Goal: Task Accomplishment & Management: Complete application form

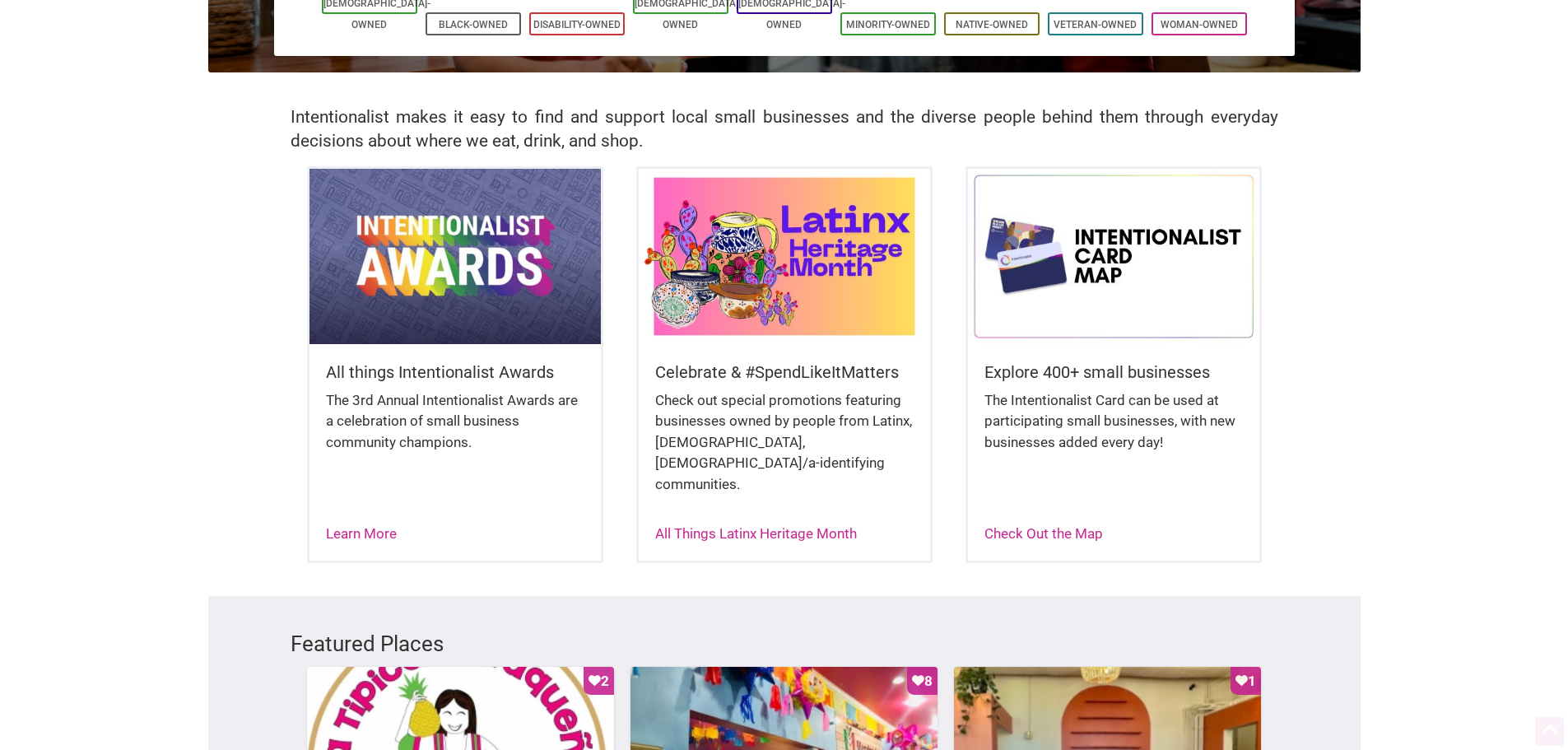
scroll to position [329, 0]
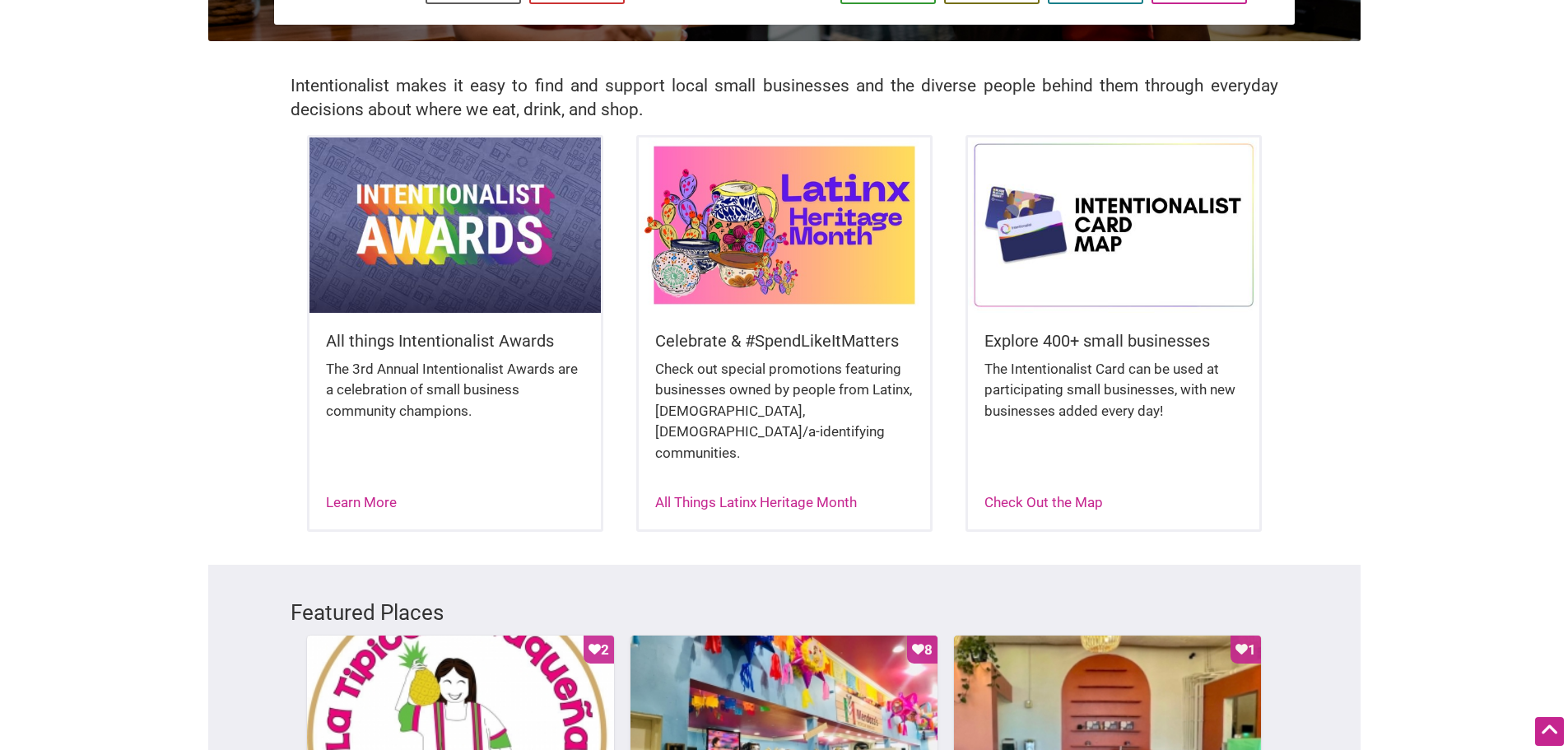
click at [735, 255] on img at bounding box center [784, 225] width 292 height 175
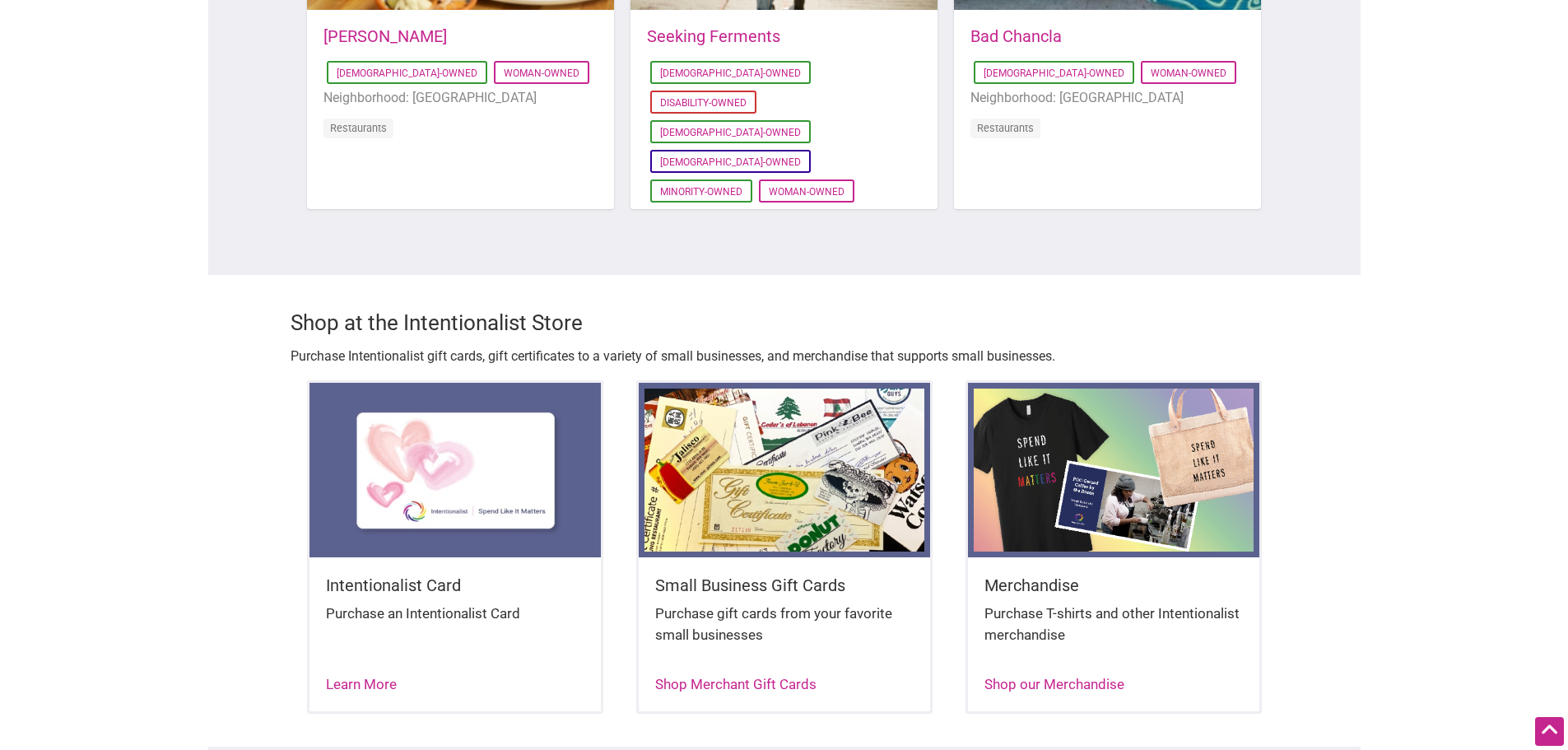
scroll to position [1564, 0]
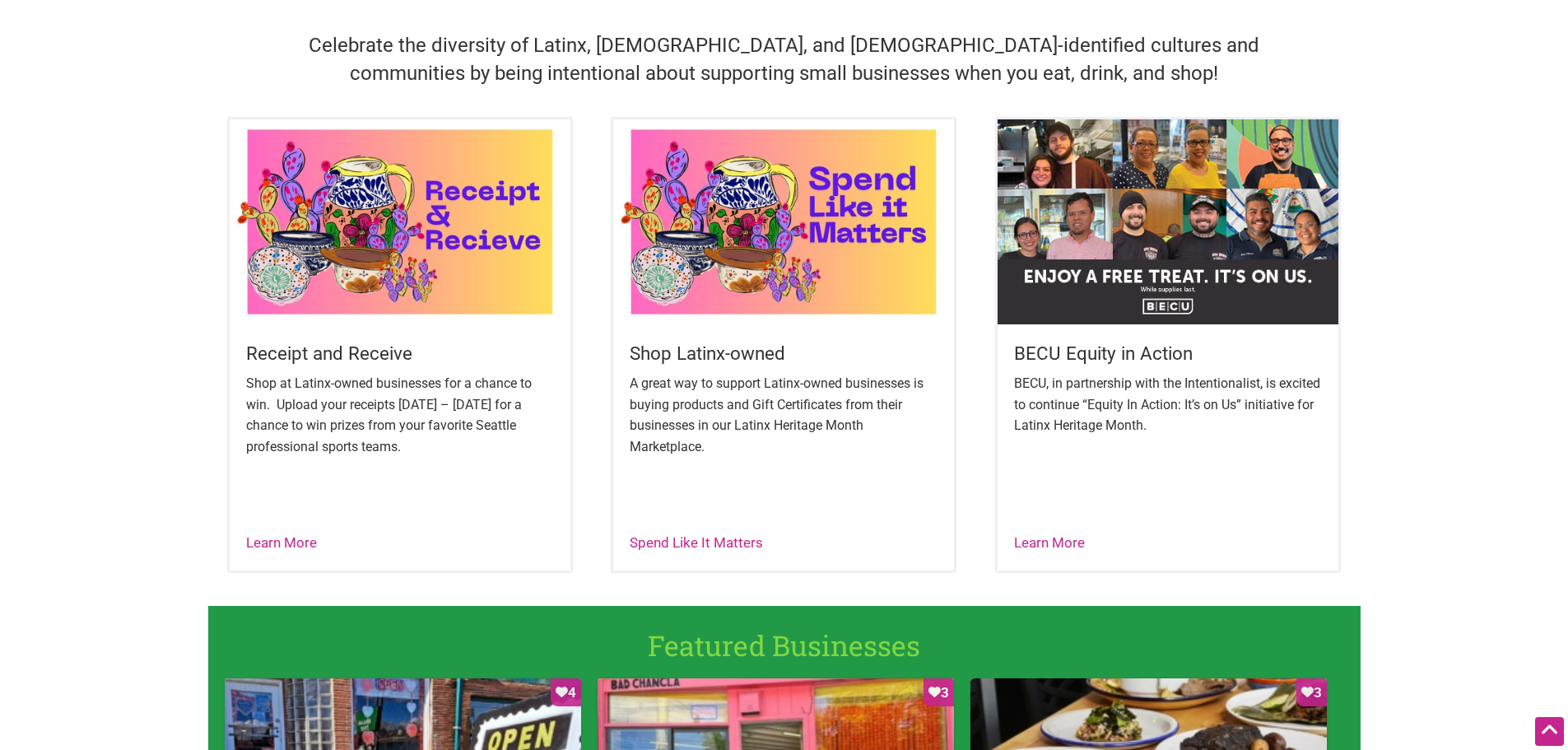
scroll to position [576, 0]
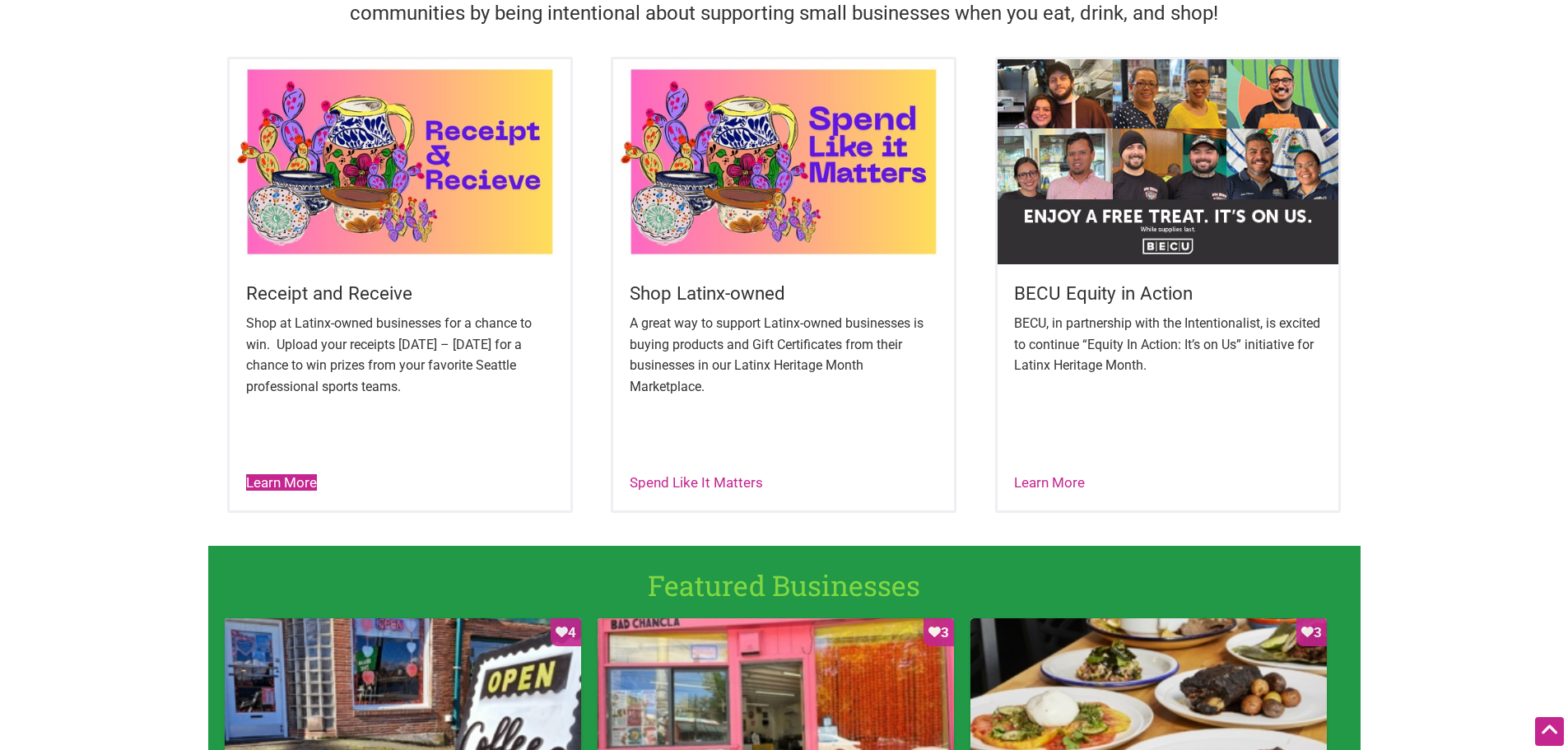
click at [277, 486] on link "Learn More" at bounding box center [281, 482] width 70 height 16
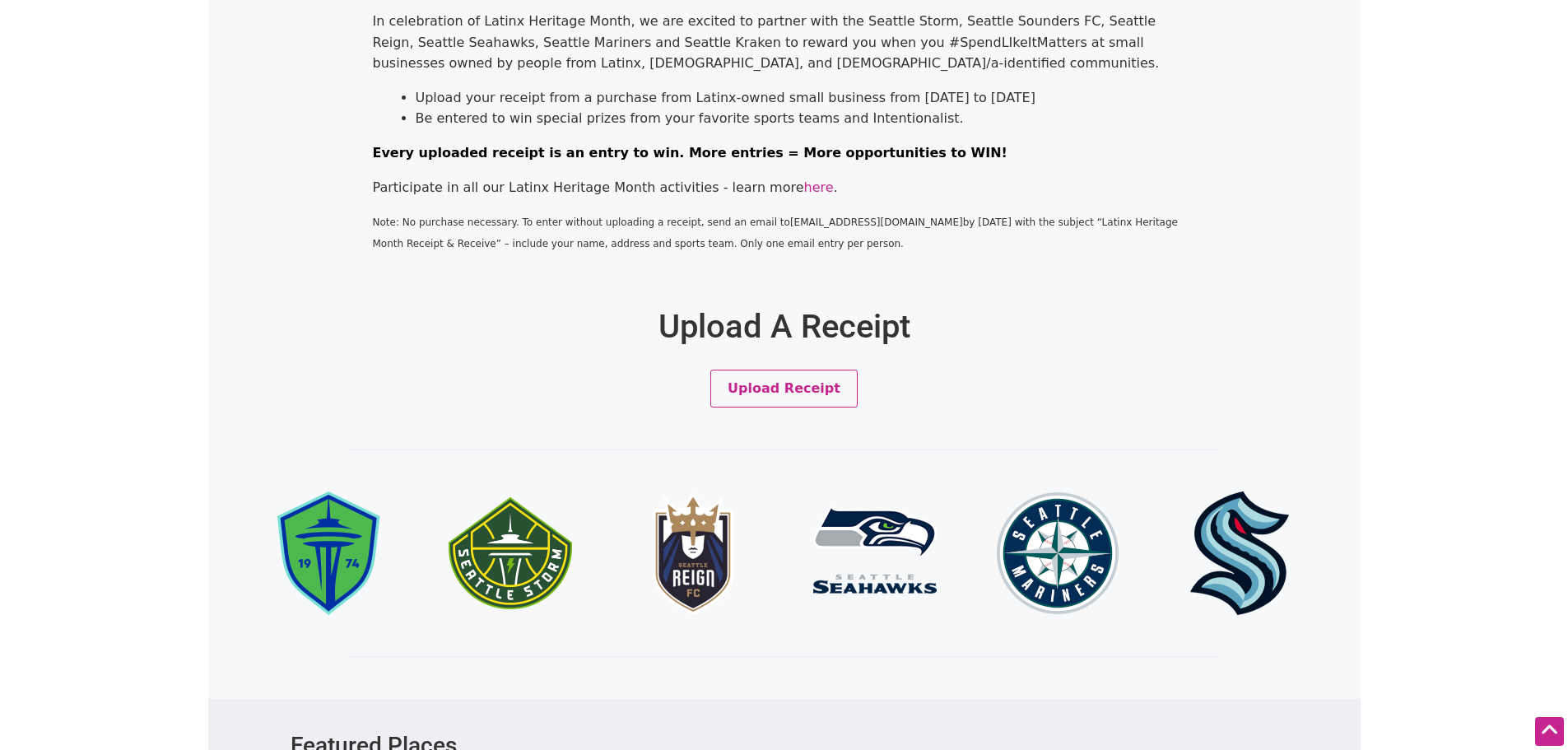
scroll to position [576, 0]
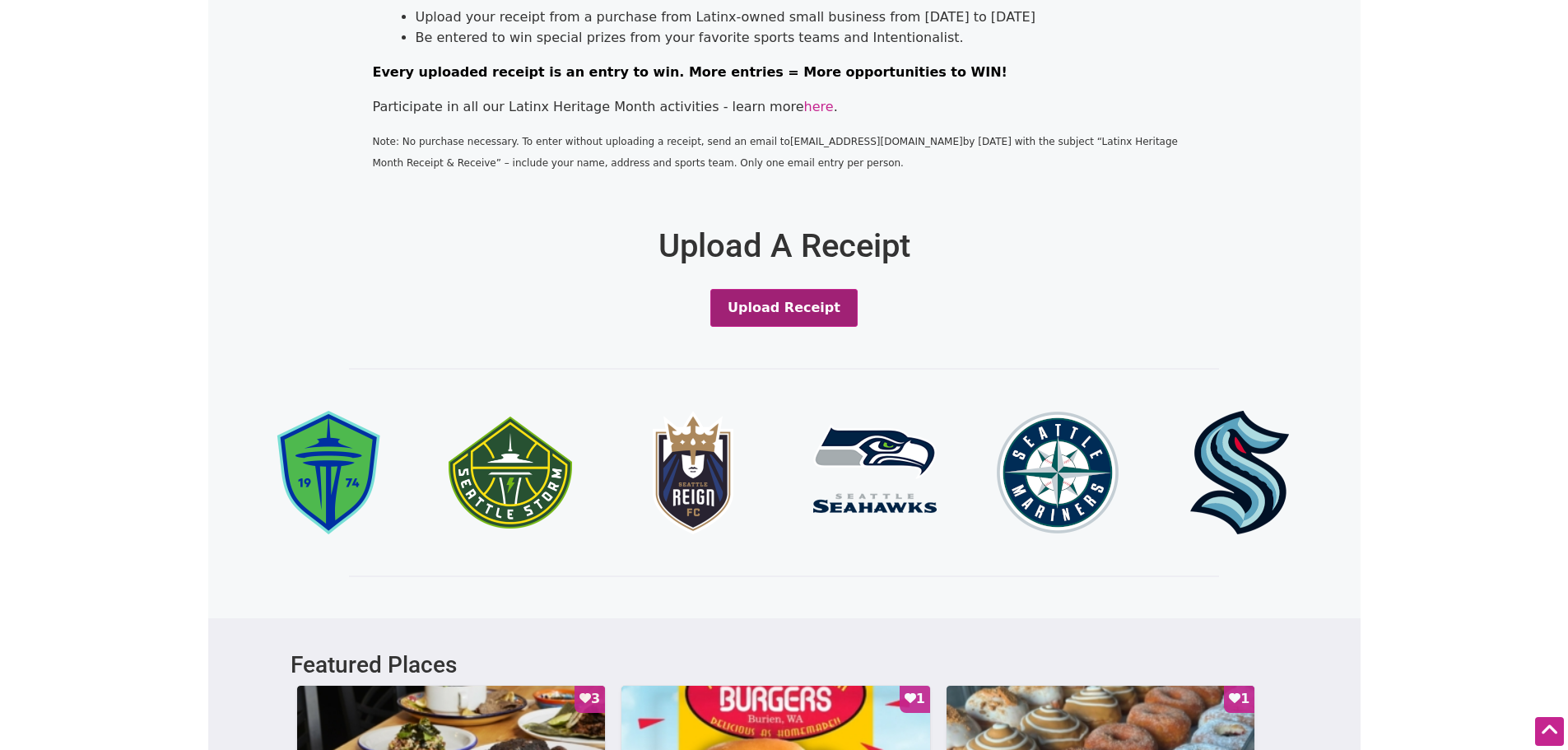
click at [771, 314] on button "Upload Receipt" at bounding box center [783, 308] width 147 height 38
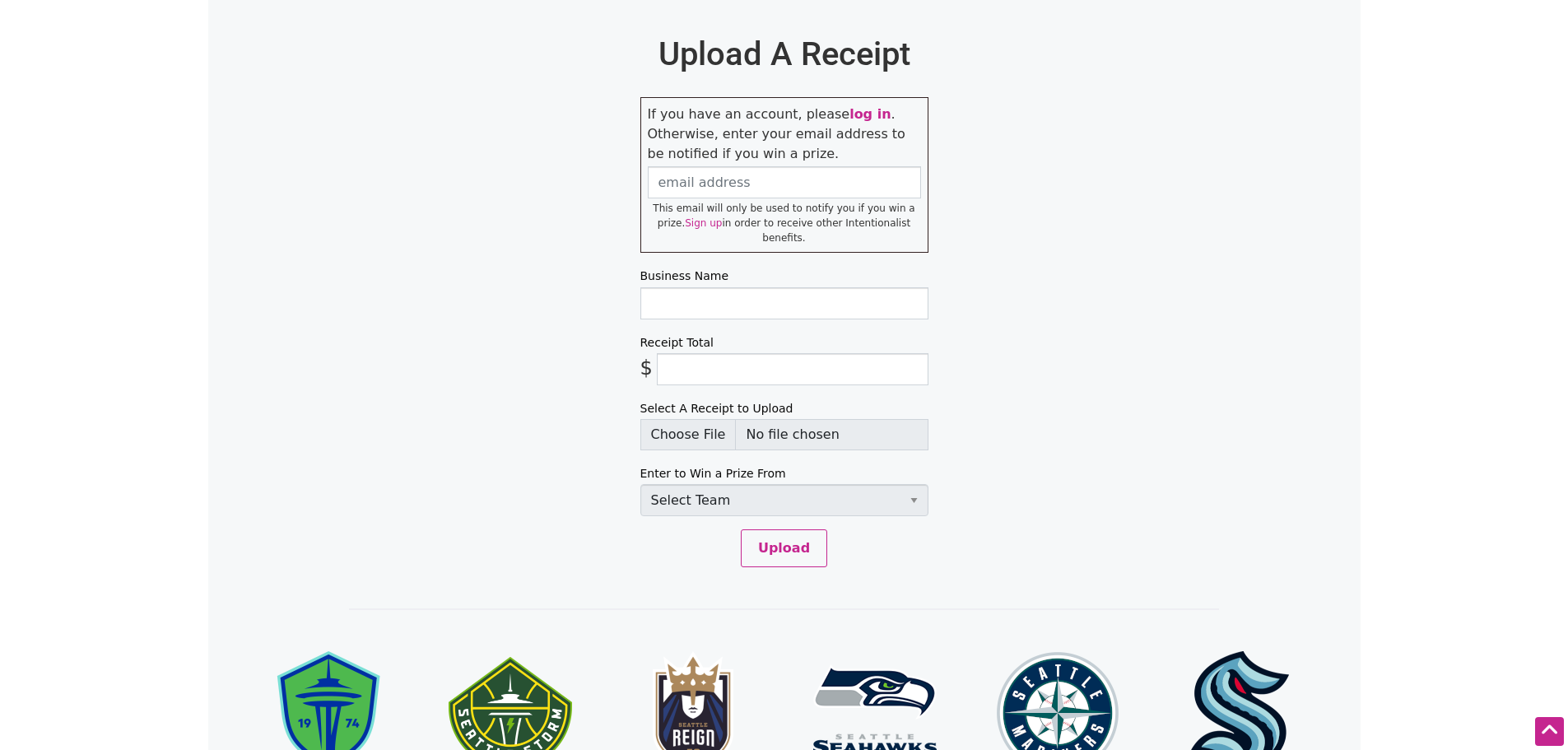
scroll to position [761, 0]
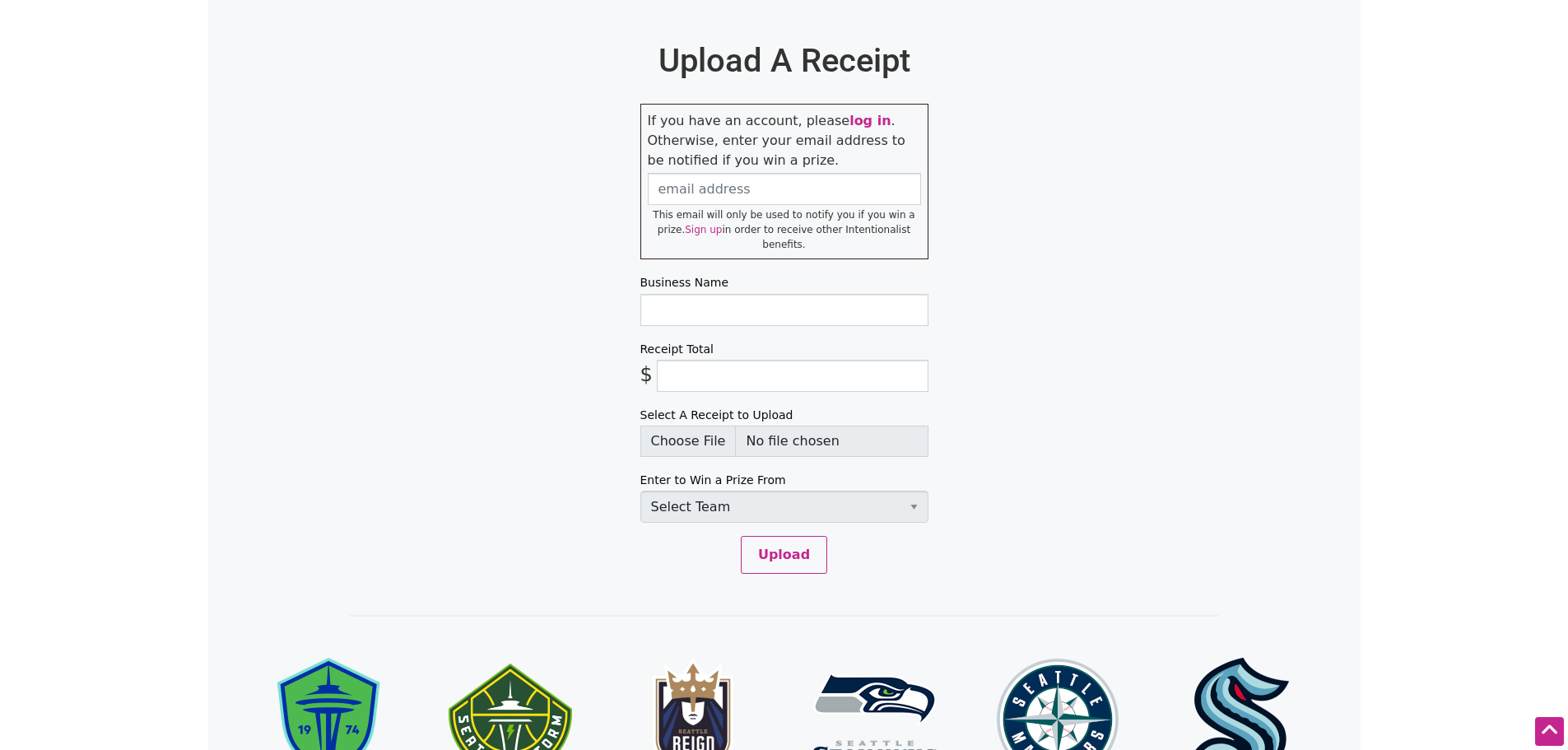
type input "C:\fakepath\Leon Coffee House_Cha.jpg"
click at [697, 298] on input "Business Name" at bounding box center [784, 310] width 288 height 32
type input "Leon Coffee House"
click at [700, 360] on input "Receipt Total" at bounding box center [793, 375] width 272 height 32
click at [736, 359] on input "Receipt Total" at bounding box center [793, 375] width 272 height 32
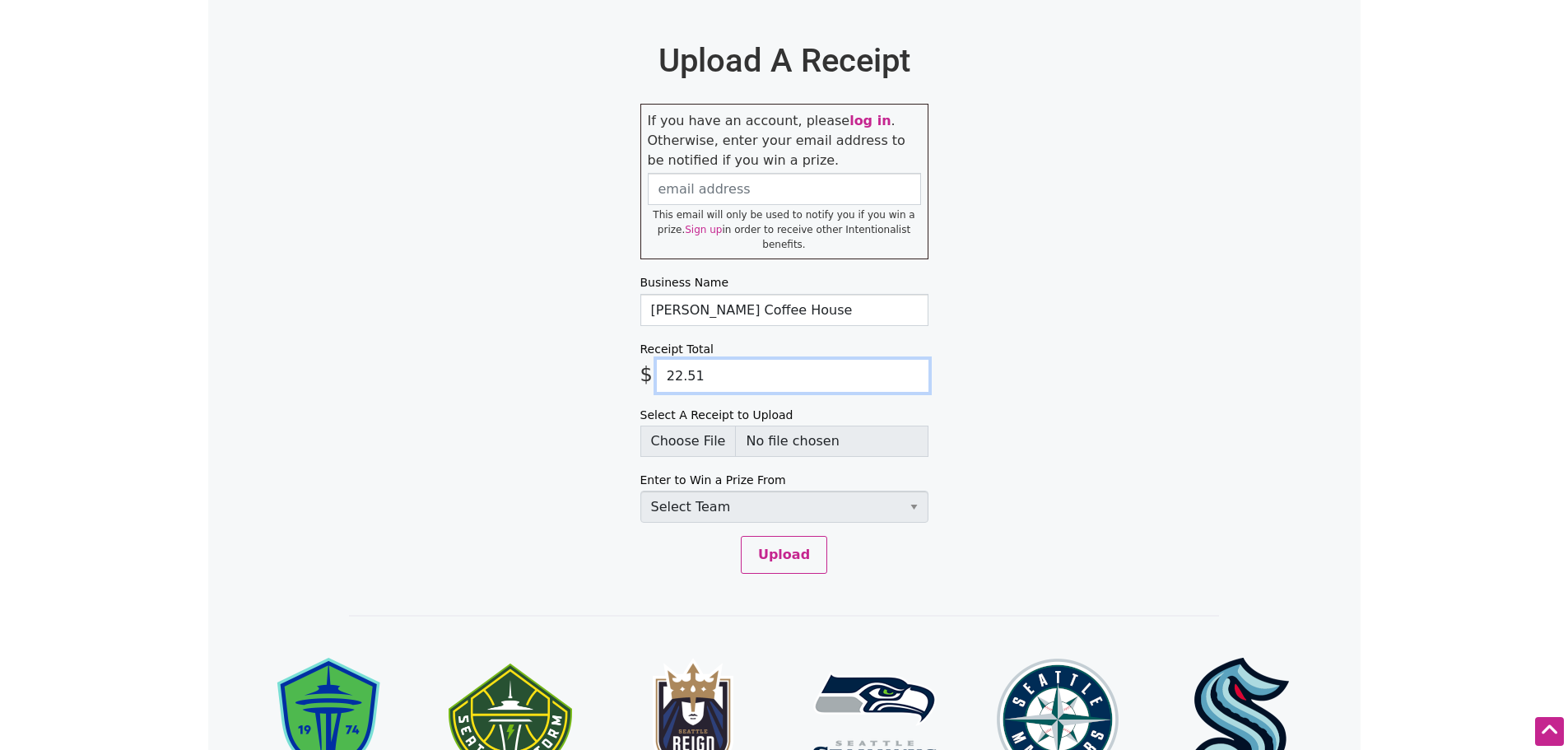
type input "22.51"
click at [752, 490] on select "Select Team Seattle Sounders FC Seattle Storm Seattle Reign Seattle Seahawks Se…" at bounding box center [784, 507] width 288 height 32
select select "SeattleKraken"
click at [641, 490] on select "Select Team Seattle Sounders FC Seattle Storm Seattle Reign Seattle Seahawks Se…" at bounding box center [784, 507] width 288 height 32
click at [793, 548] on button "Upload" at bounding box center [783, 555] width 86 height 38
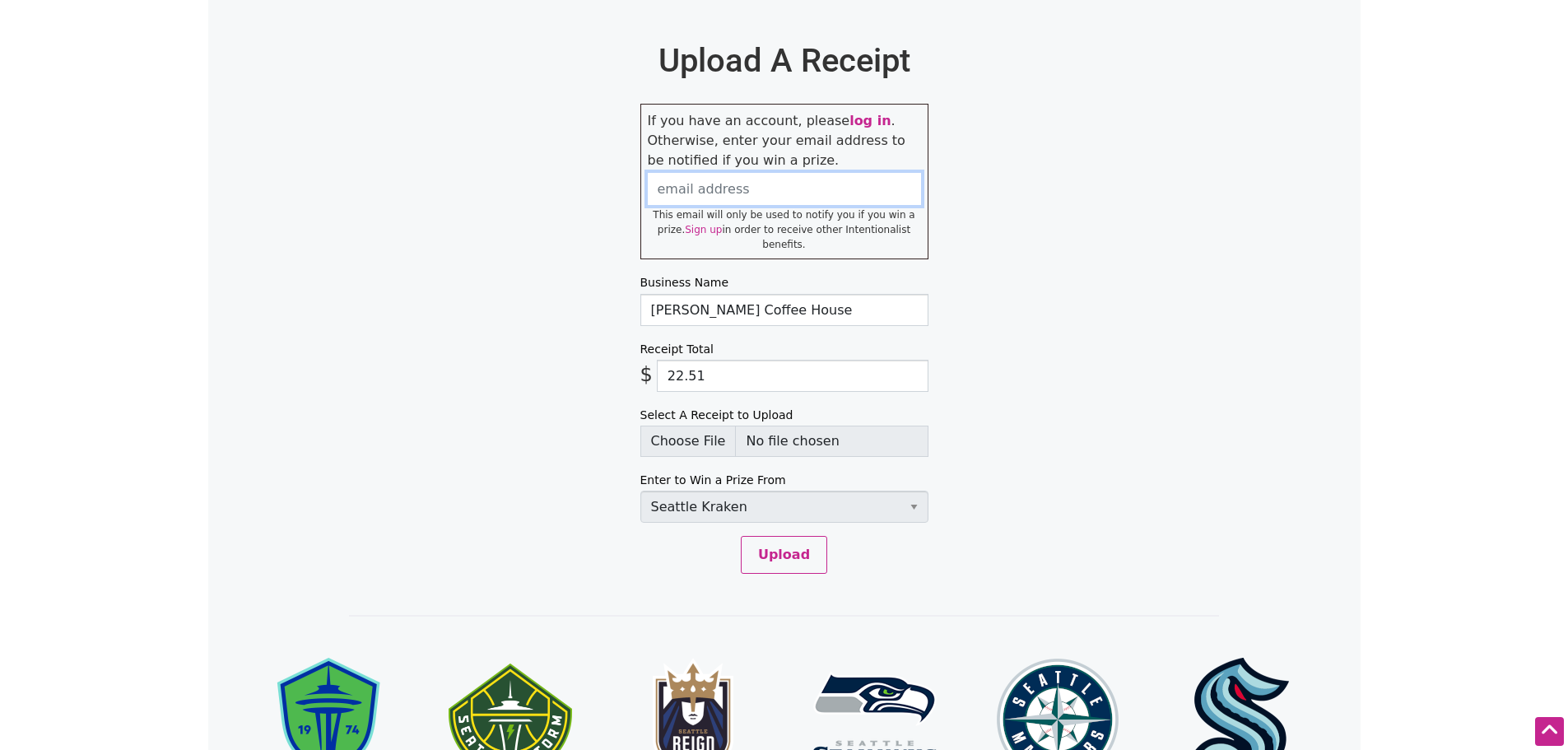
click at [693, 188] on input "email" at bounding box center [785, 189] width 274 height 32
type input "jcha98467@hotmail.com"
click at [792, 538] on button "Upload" at bounding box center [783, 555] width 86 height 38
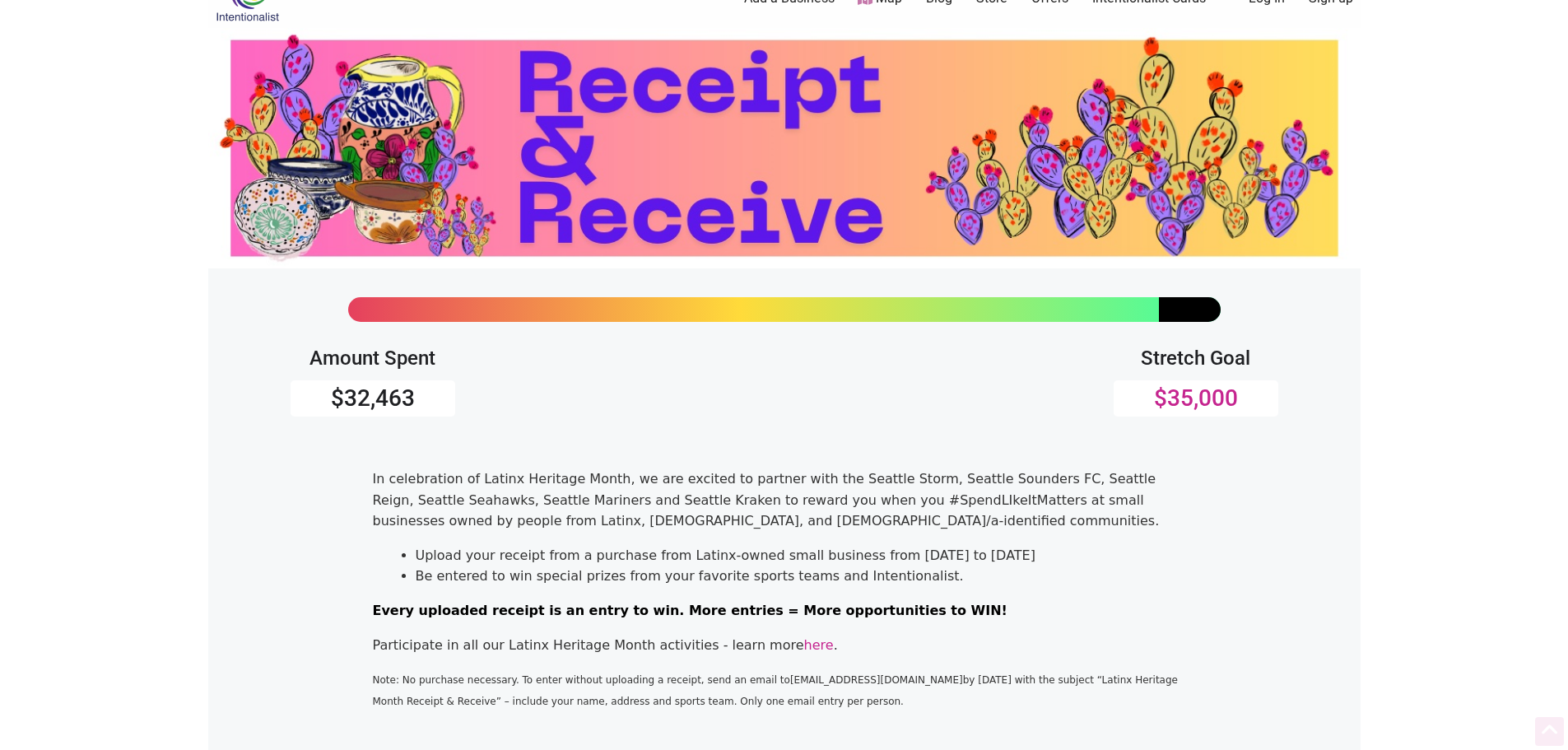
scroll to position [21, 0]
